Goal: Transaction & Acquisition: Purchase product/service

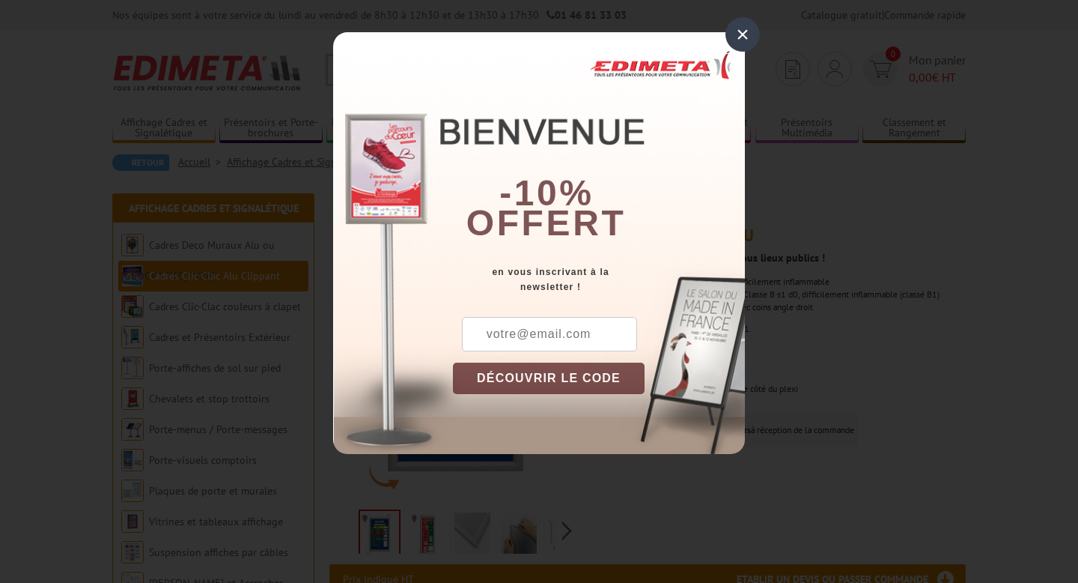
click at [740, 35] on div "×" at bounding box center [743, 34] width 34 height 34
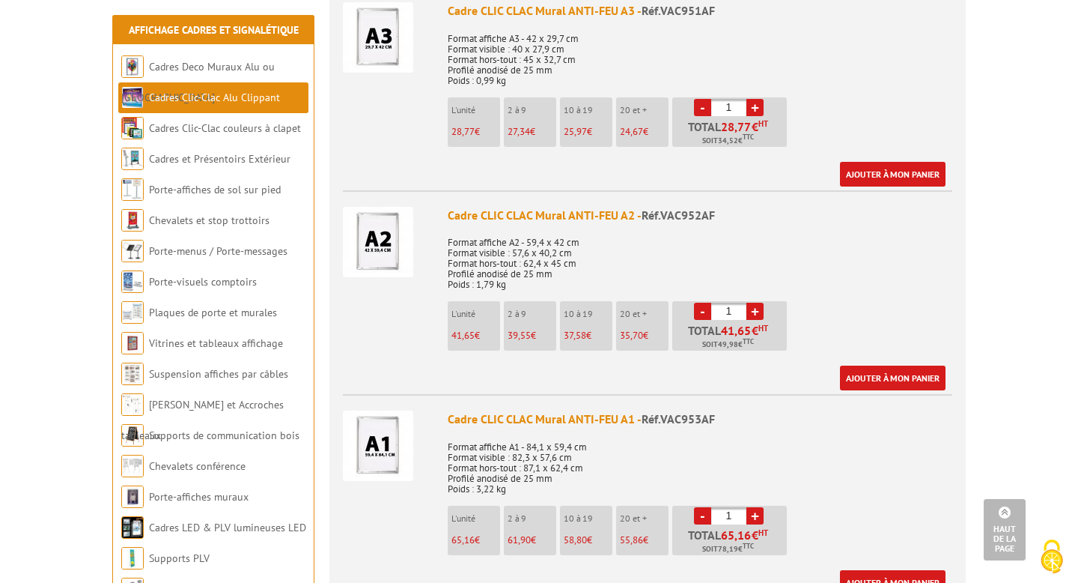
scroll to position [839, 0]
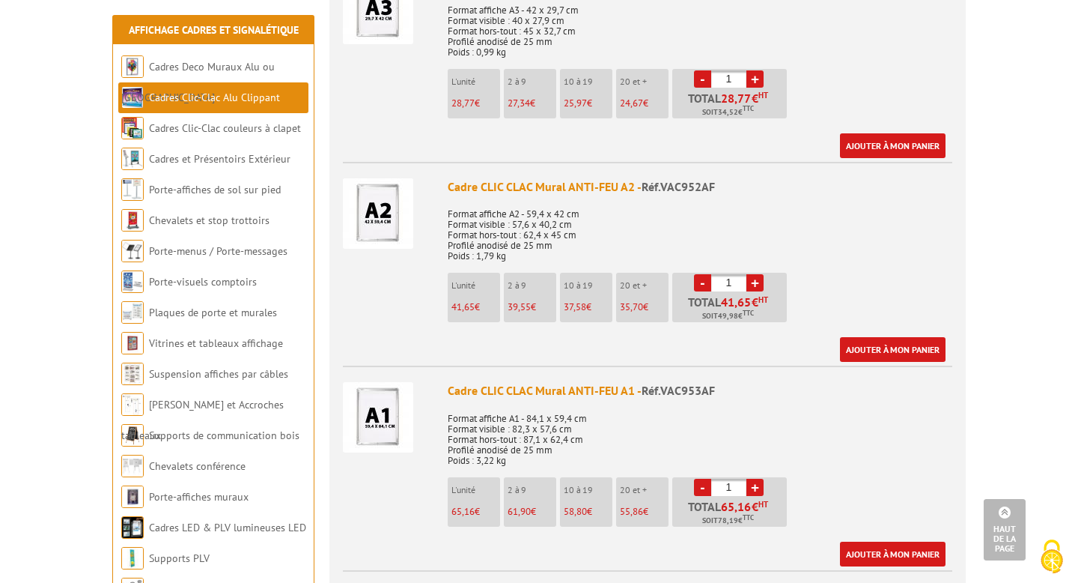
click at [664, 398] on span "Réf.VAC953AF" at bounding box center [678, 390] width 73 height 15
drag, startPoint x: 661, startPoint y: 391, endPoint x: 735, endPoint y: 392, distance: 73.4
click at [735, 392] on div "Cadre CLIC CLAC Mural ANTI-FEU A1 - Réf.VAC953AF" at bounding box center [700, 390] width 505 height 17
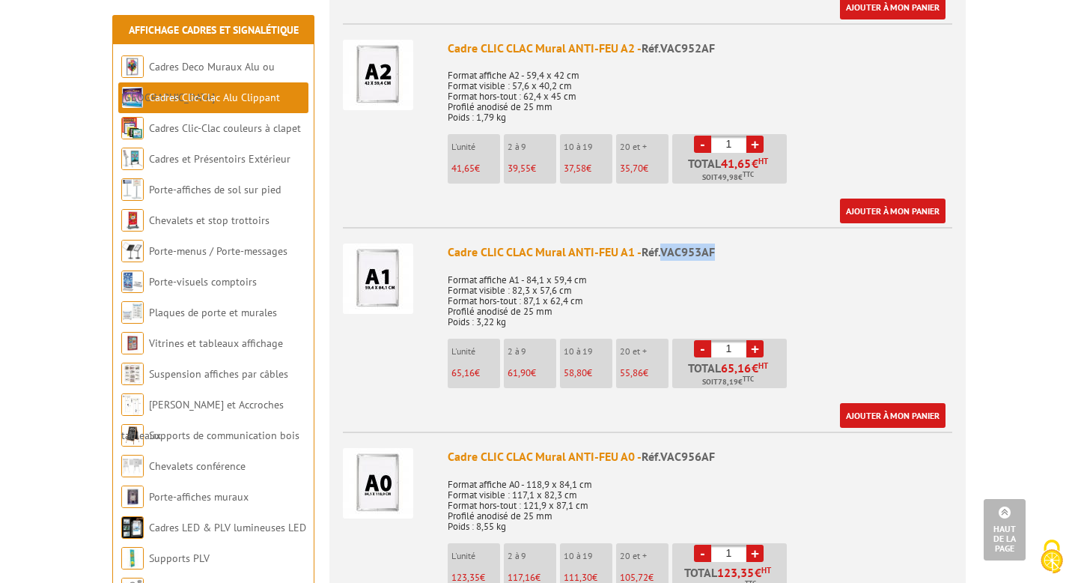
scroll to position [969, 0]
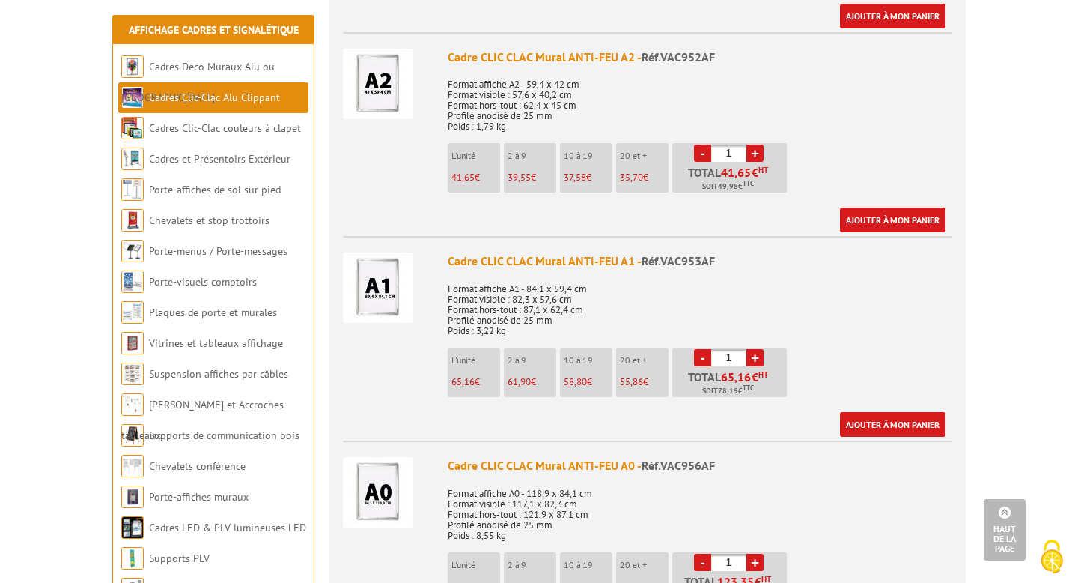
click at [527, 362] on p "2 à 9" at bounding box center [532, 360] width 49 height 10
click at [590, 361] on p "10 à 19" at bounding box center [588, 360] width 49 height 10
click at [755, 356] on link "+" at bounding box center [755, 357] width 17 height 17
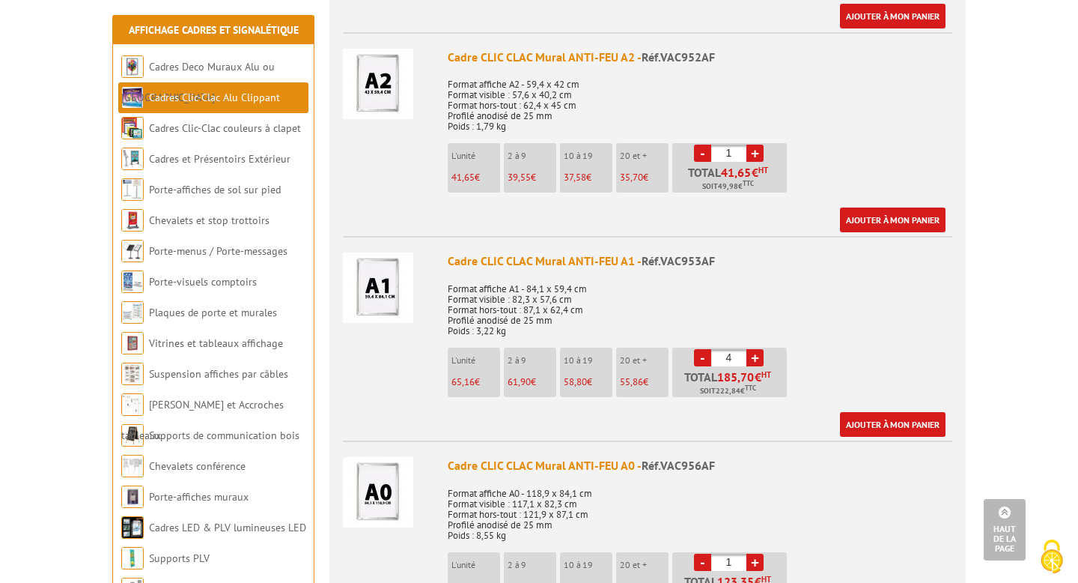
click at [755, 356] on link "+" at bounding box center [755, 357] width 17 height 17
click at [700, 353] on link "-" at bounding box center [702, 357] width 17 height 17
type input "3"
click at [902, 415] on link "Ajouter à mon panier" at bounding box center [893, 424] width 106 height 25
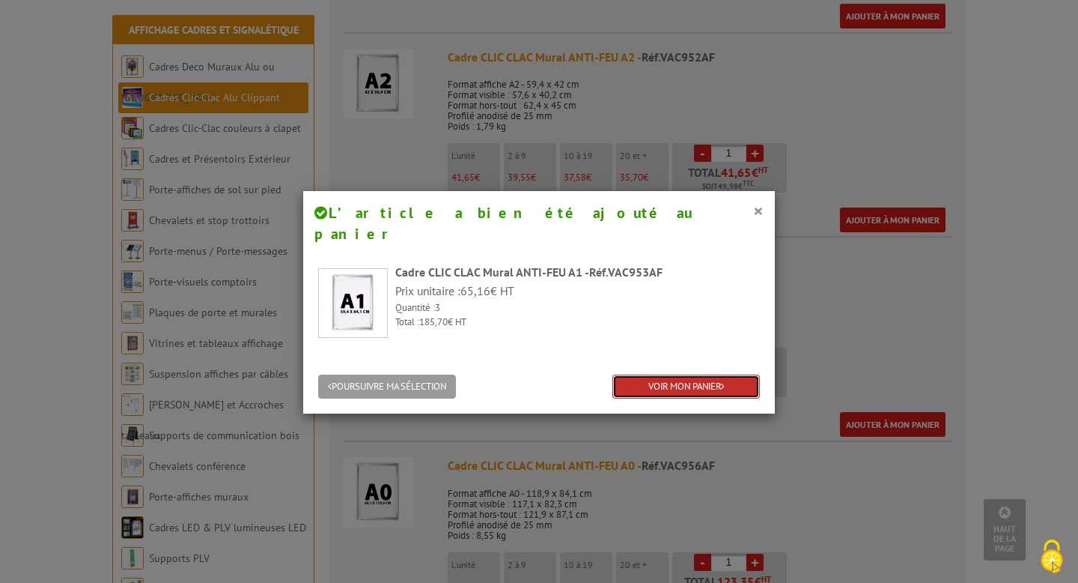
click at [660, 374] on link "VOIR MON PANIER" at bounding box center [687, 386] width 148 height 25
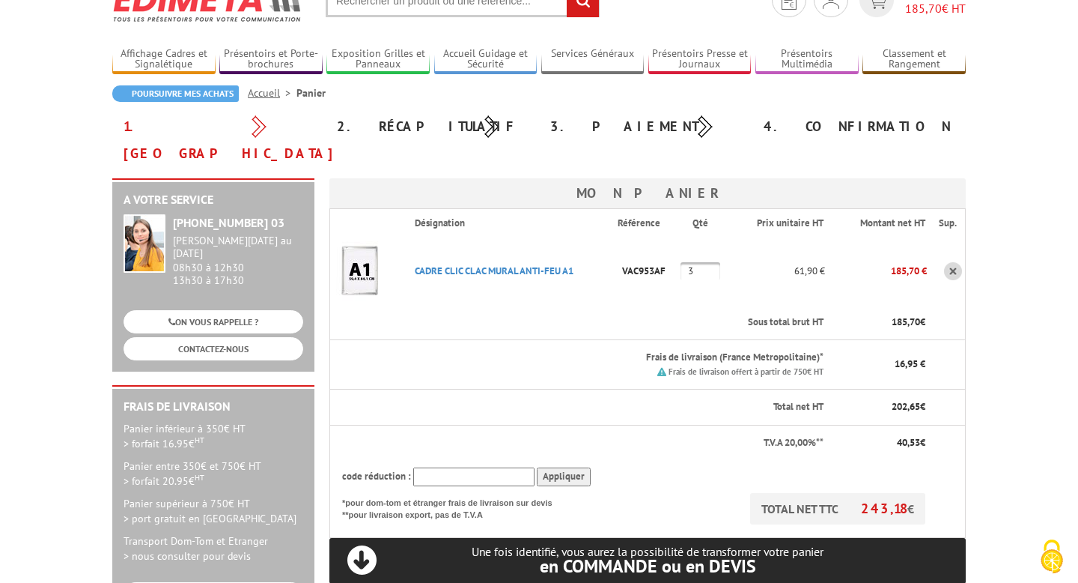
scroll to position [71, 0]
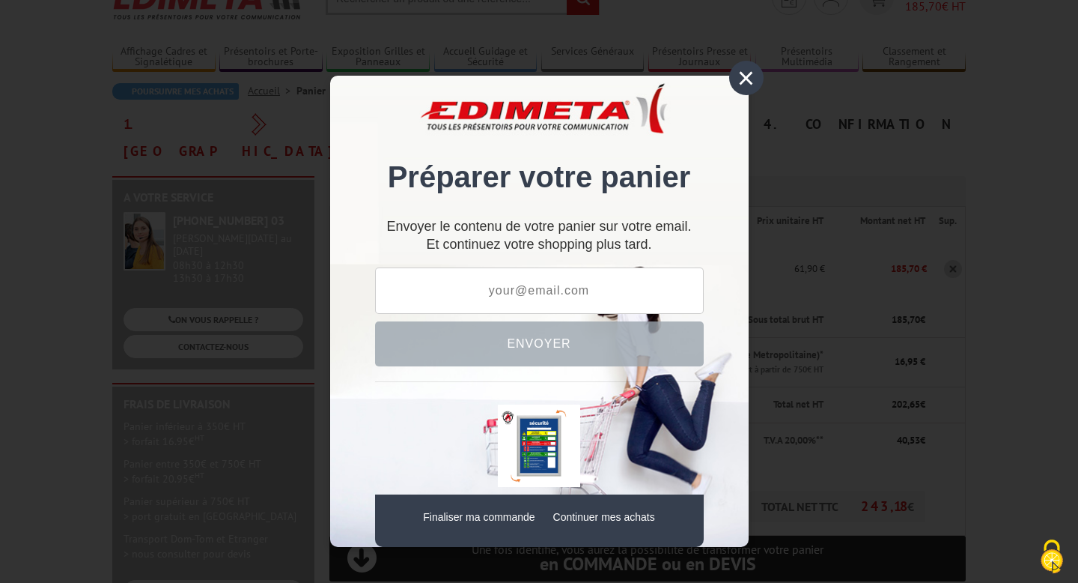
click at [744, 76] on div "×" at bounding box center [746, 78] width 34 height 34
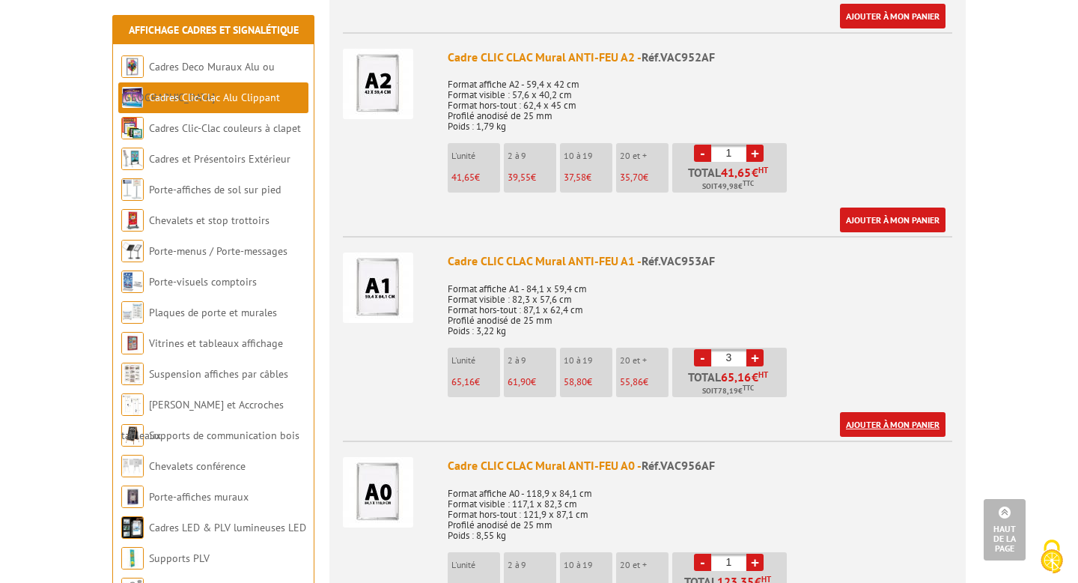
click at [908, 419] on link "Ajouter à mon panier" at bounding box center [893, 424] width 106 height 25
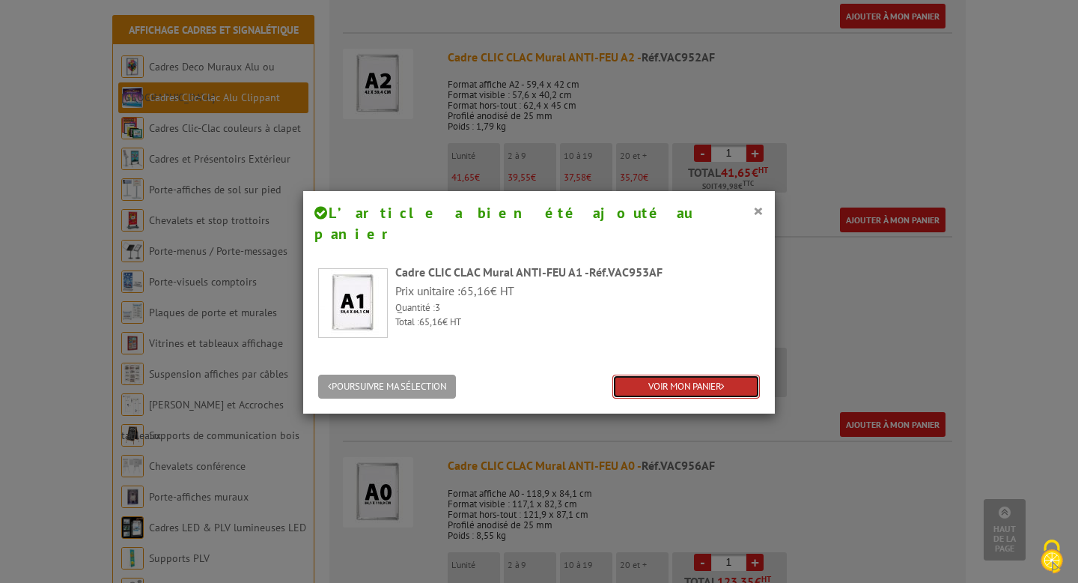
click at [684, 374] on link "VOIR MON PANIER" at bounding box center [687, 386] width 148 height 25
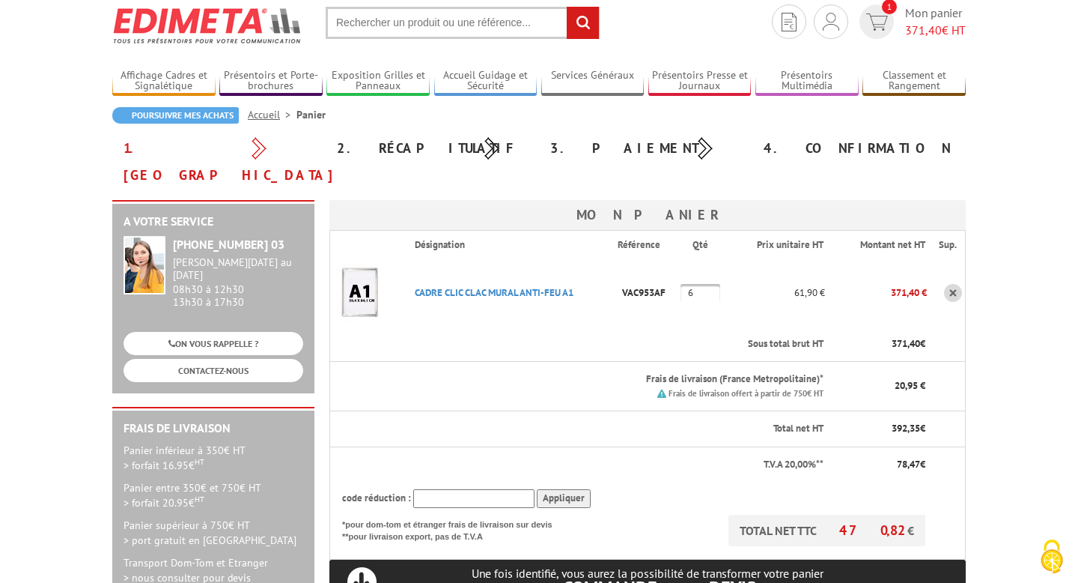
scroll to position [51, 0]
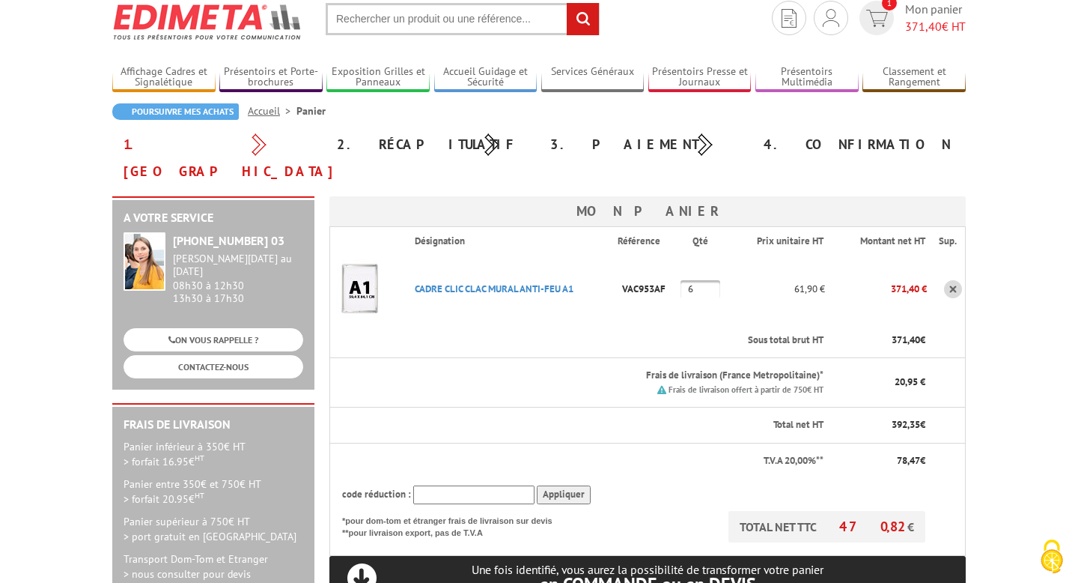
click at [705, 280] on input "6" at bounding box center [701, 289] width 40 height 18
click at [589, 323] on th "Sous total brut HT" at bounding box center [614, 340] width 422 height 35
click at [698, 280] on input "3" at bounding box center [701, 289] width 40 height 18
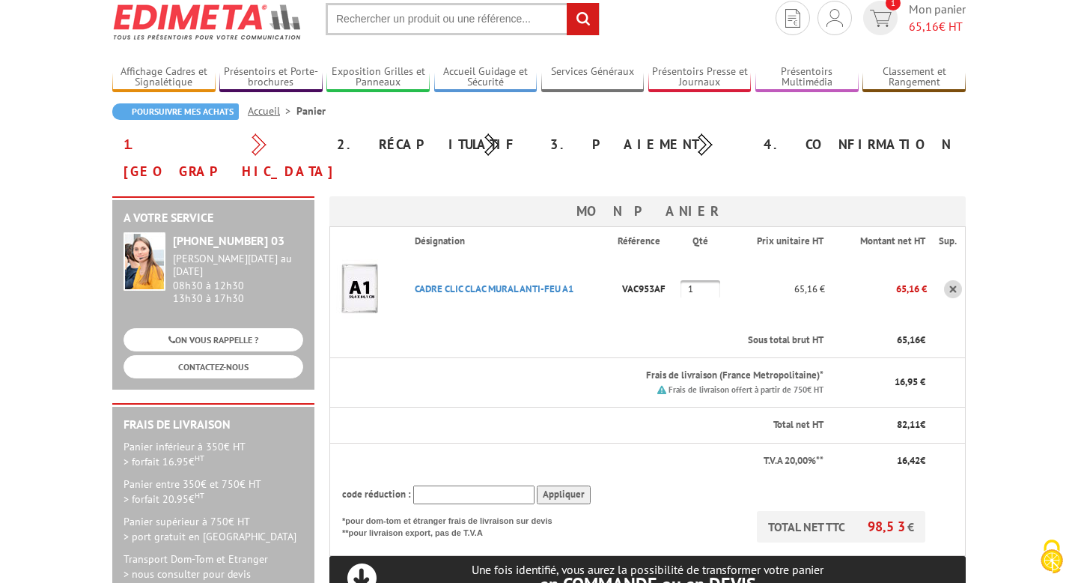
type input "1"
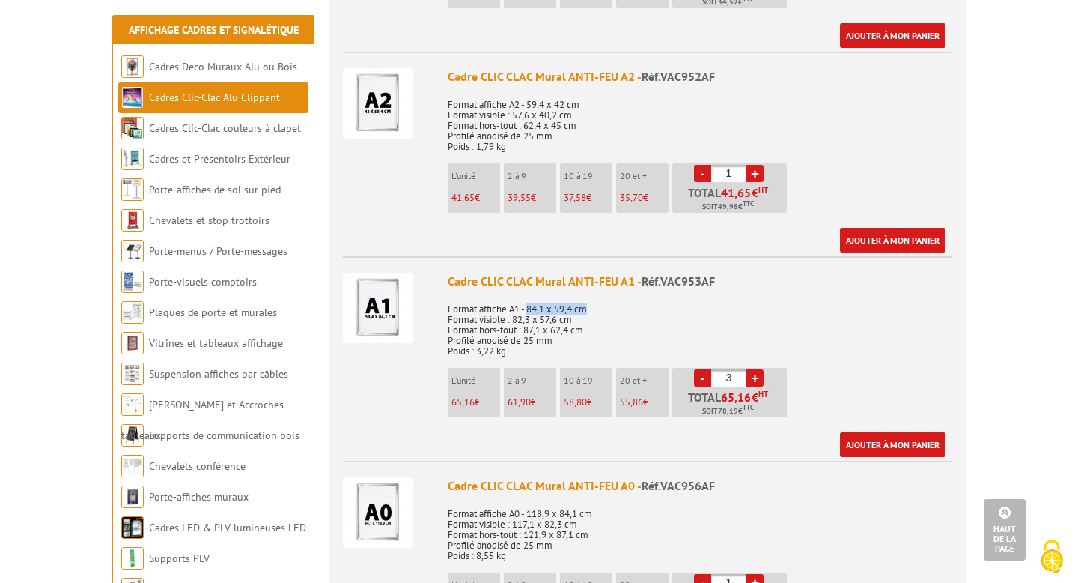
drag, startPoint x: 594, startPoint y: 287, endPoint x: 530, endPoint y: 287, distance: 63.7
click at [530, 294] on p "Format affiche A1 - 84,1 x 59,4 cm Format visible : 82,3 x 57,6 cm Format hors-…" at bounding box center [700, 325] width 505 height 63
copy p "84,1 x 59,4 cm"
drag, startPoint x: 577, startPoint y: 300, endPoint x: 515, endPoint y: 299, distance: 62.2
click at [515, 299] on p "Format affiche A1 - 84,1 x 59,4 cm Format visible : 82,3 x 57,6 cm Format hors-…" at bounding box center [700, 325] width 505 height 63
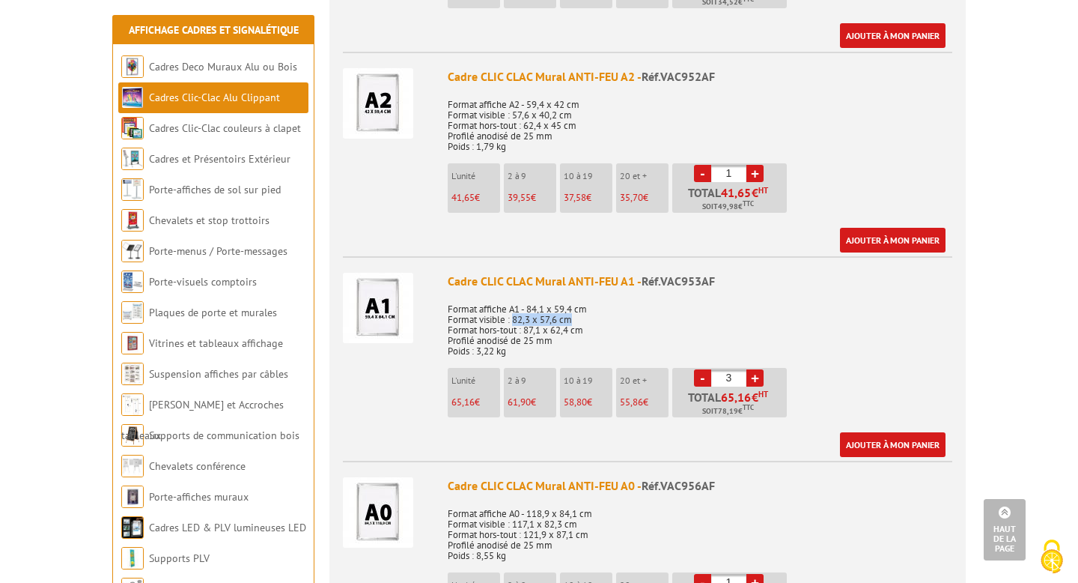
copy p "82,3 x 57,6 cm"
click at [880, 432] on link "Ajouter à mon panier" at bounding box center [893, 444] width 106 height 25
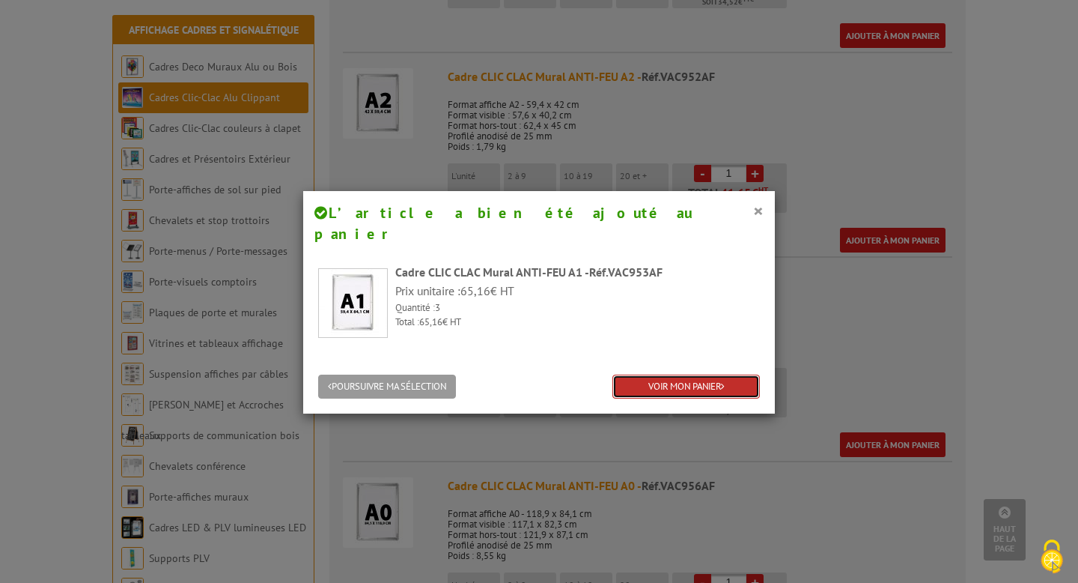
click at [658, 374] on link "VOIR MON PANIER" at bounding box center [687, 386] width 148 height 25
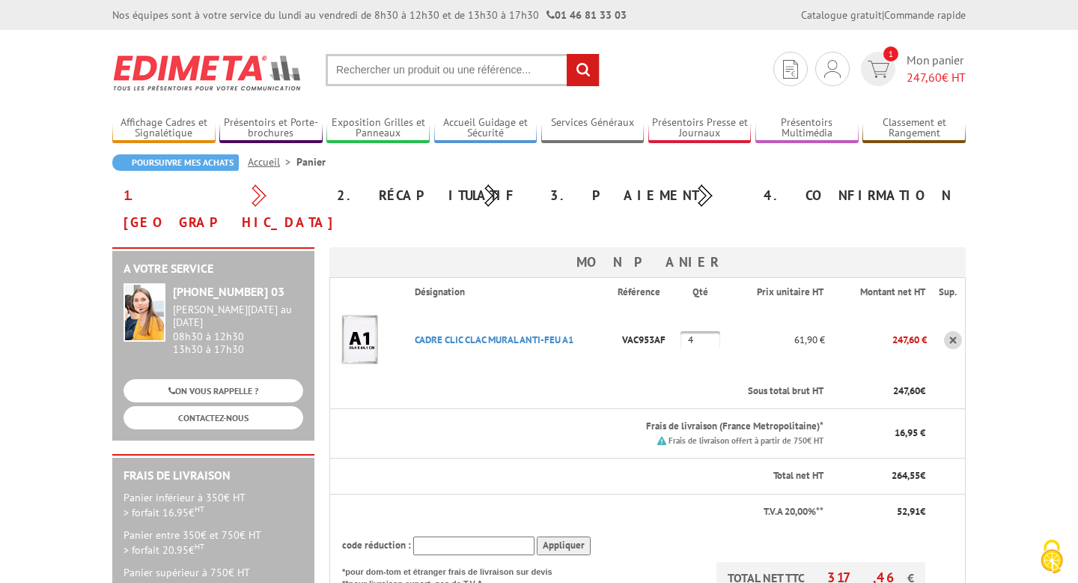
click at [707, 331] on input "4" at bounding box center [701, 340] width 40 height 18
click at [670, 374] on th "Sous total brut HT" at bounding box center [614, 391] width 422 height 35
click at [700, 331] on input "1" at bounding box center [701, 340] width 40 height 18
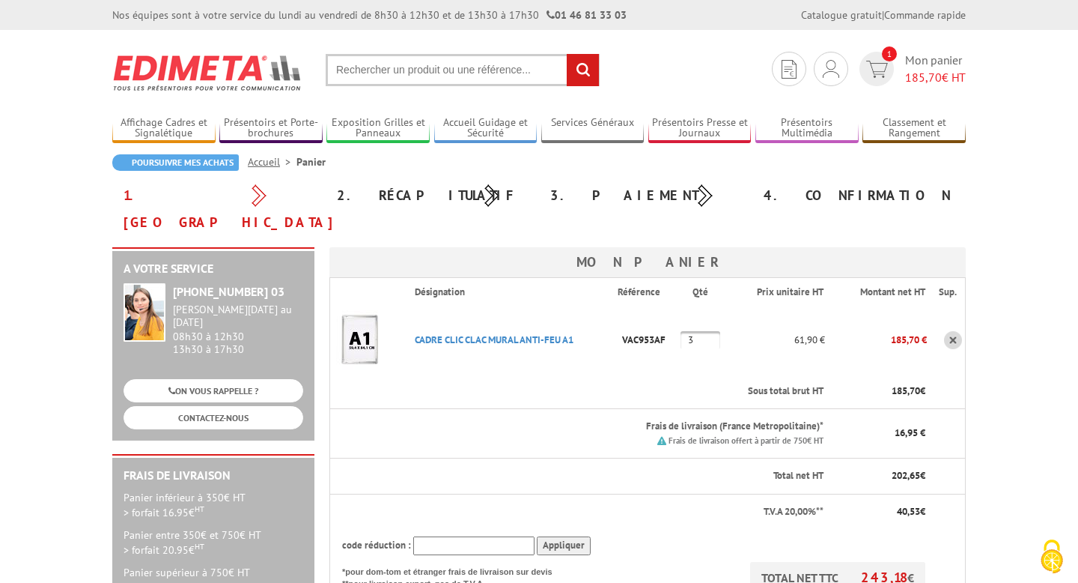
click at [623, 338] on td "VAC953AF" at bounding box center [649, 339] width 63 height 67
click at [693, 331] on input "3" at bounding box center [701, 340] width 40 height 18
type input "5"
click at [668, 337] on td "VAC953AF" at bounding box center [649, 339] width 63 height 67
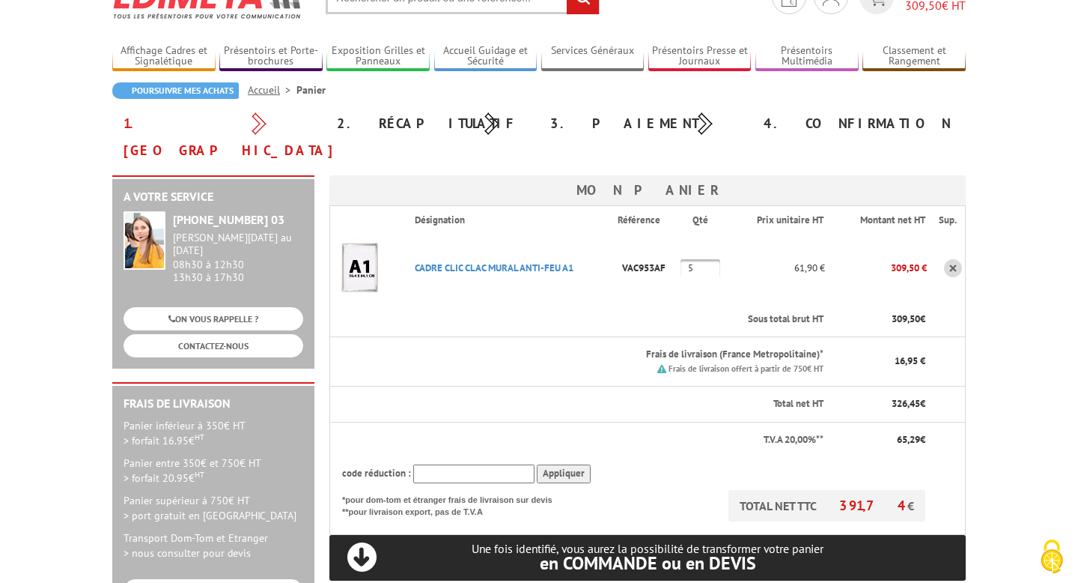
scroll to position [73, 0]
